Goal: Task Accomplishment & Management: Use online tool/utility

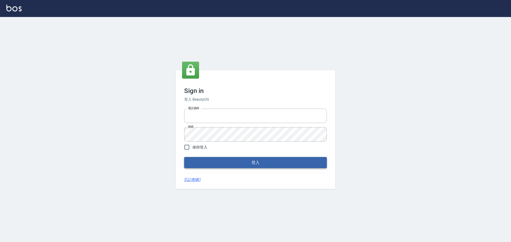
type input "0975350191"
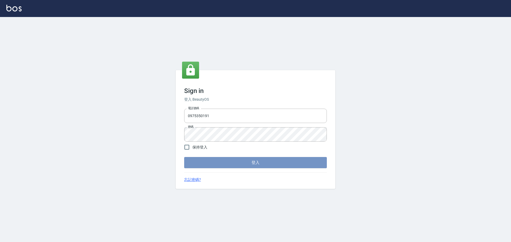
click at [220, 162] on button "登入" at bounding box center [255, 162] width 143 height 11
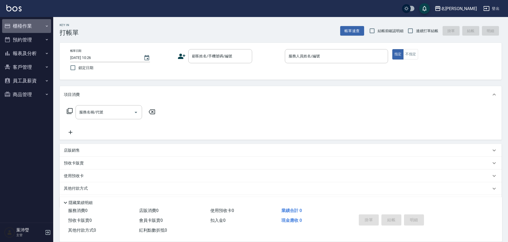
click at [9, 22] on button "櫃檯作業" at bounding box center [26, 26] width 49 height 14
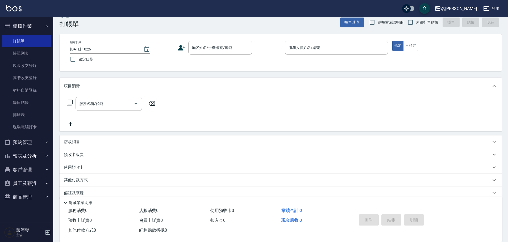
scroll to position [17, 0]
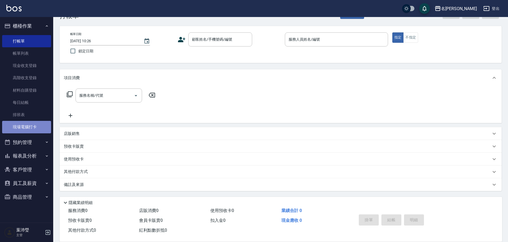
click at [23, 129] on link "現場電腦打卡" at bounding box center [26, 127] width 49 height 12
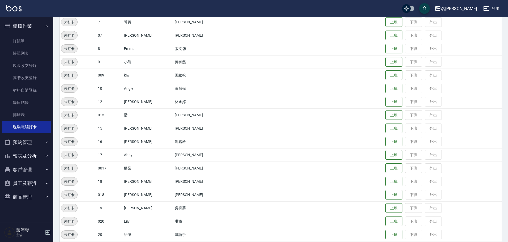
scroll to position [133, 0]
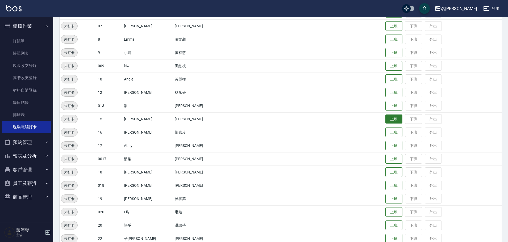
click at [389, 120] on button "上班" at bounding box center [393, 119] width 17 height 9
click at [232, 98] on td at bounding box center [257, 92] width 51 height 13
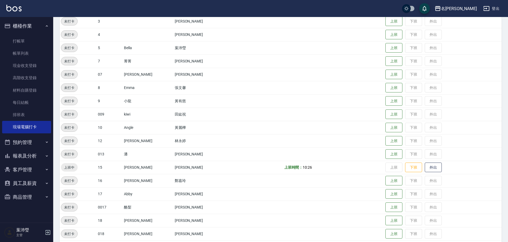
scroll to position [80, 0]
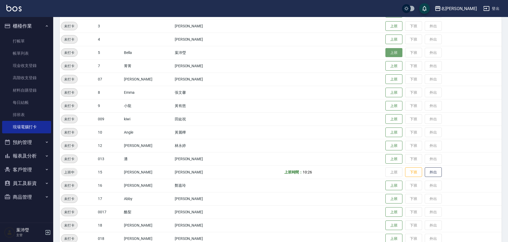
click at [385, 51] on button "上班" at bounding box center [393, 52] width 17 height 9
click at [388, 92] on button "上班" at bounding box center [393, 92] width 17 height 9
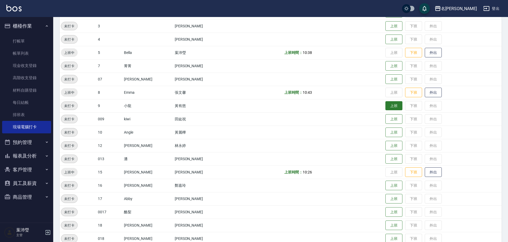
click at [390, 104] on button "上班" at bounding box center [393, 105] width 17 height 9
